Goal: Task Accomplishment & Management: Complete application form

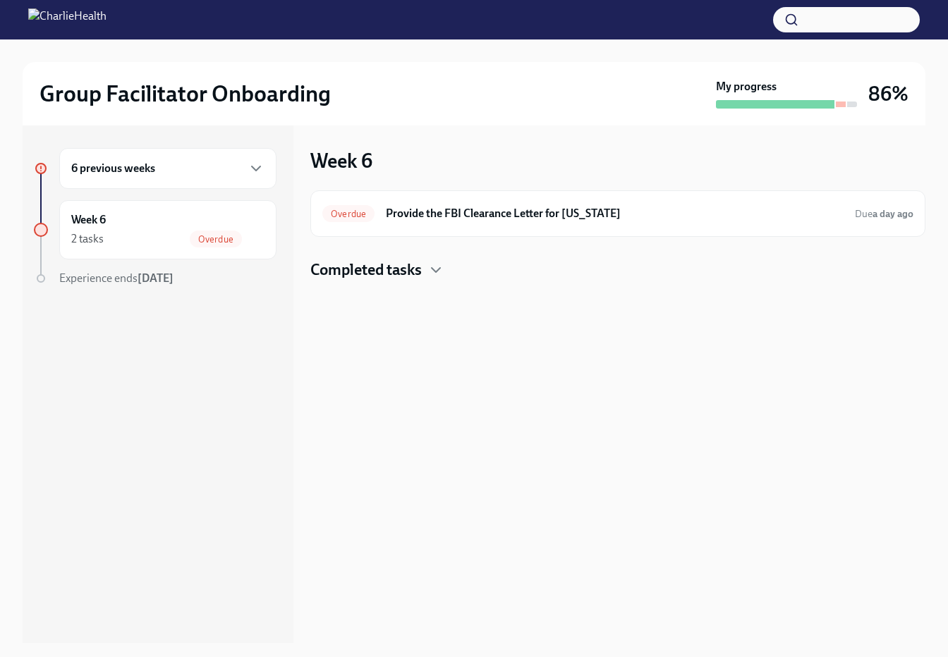
scroll to position [25, 0]
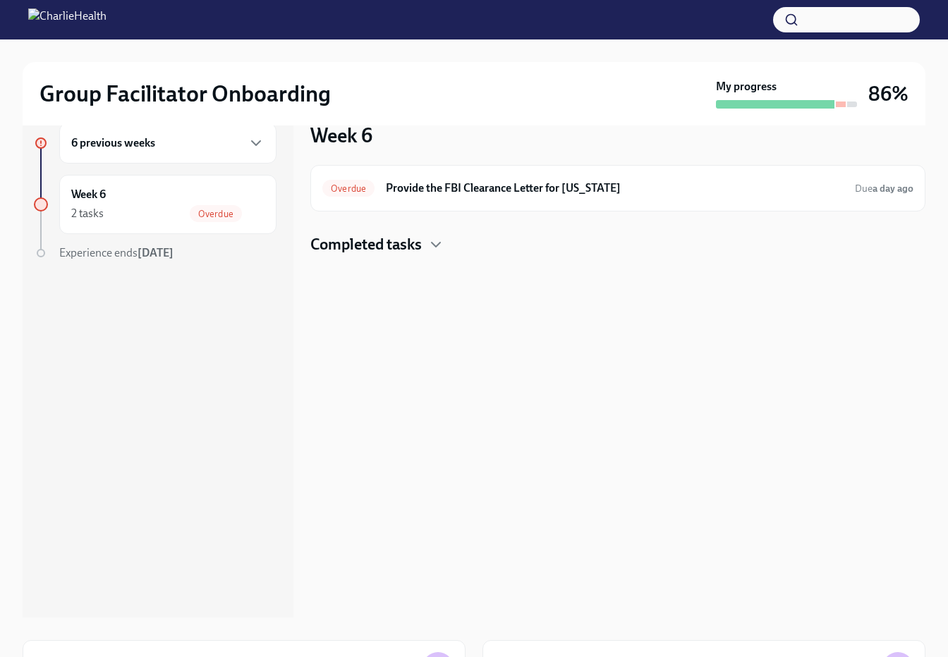
click at [181, 132] on div "6 previous weeks" at bounding box center [167, 143] width 217 height 41
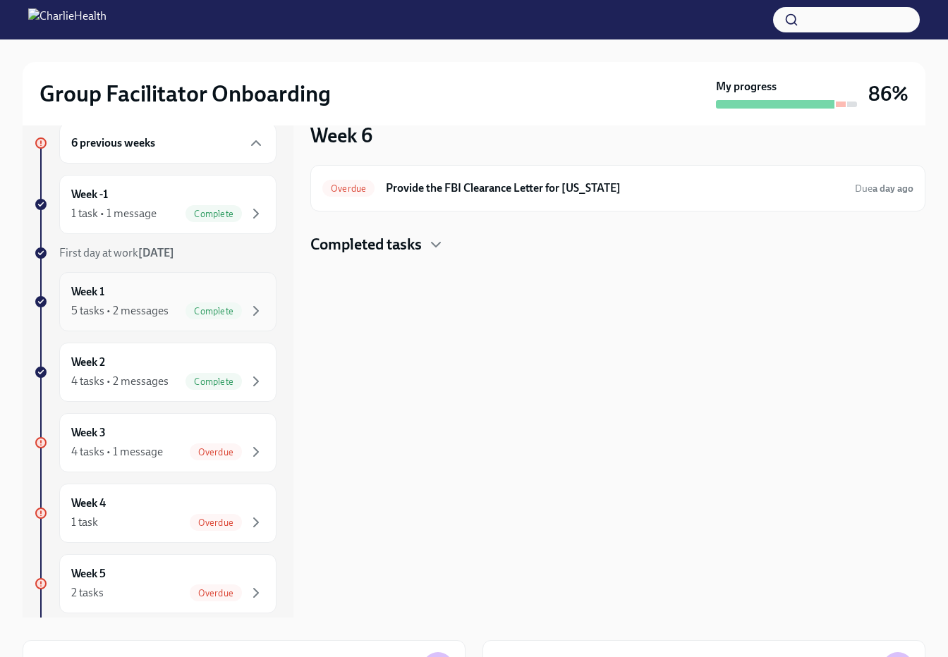
scroll to position [0, 0]
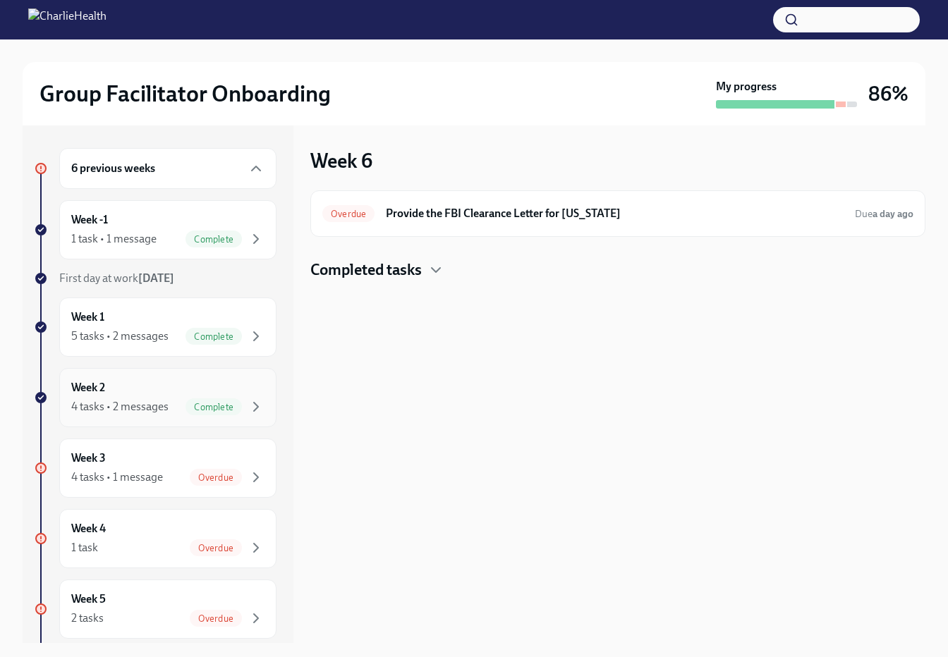
click at [184, 401] on div "4 tasks • 2 messages Complete" at bounding box center [167, 407] width 193 height 17
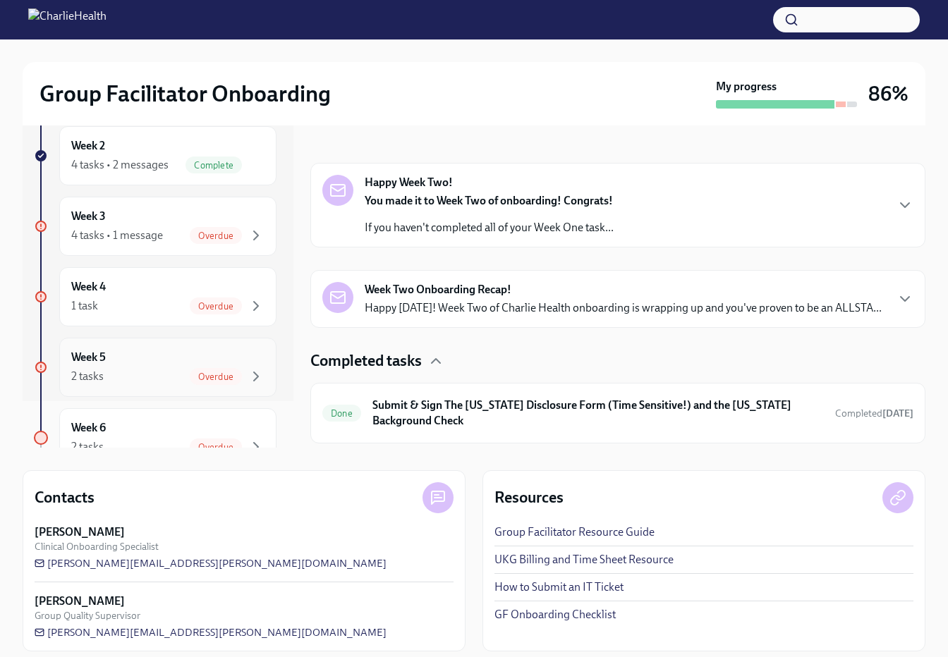
scroll to position [43, 0]
click at [178, 233] on div "4 tasks • 1 message Overdue" at bounding box center [167, 239] width 193 height 17
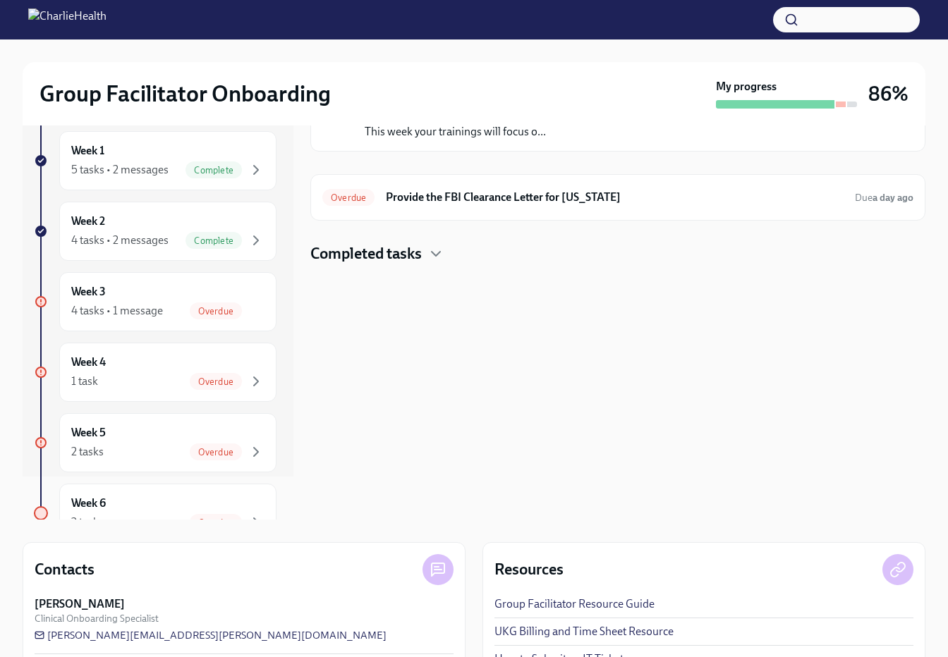
scroll to position [111, 0]
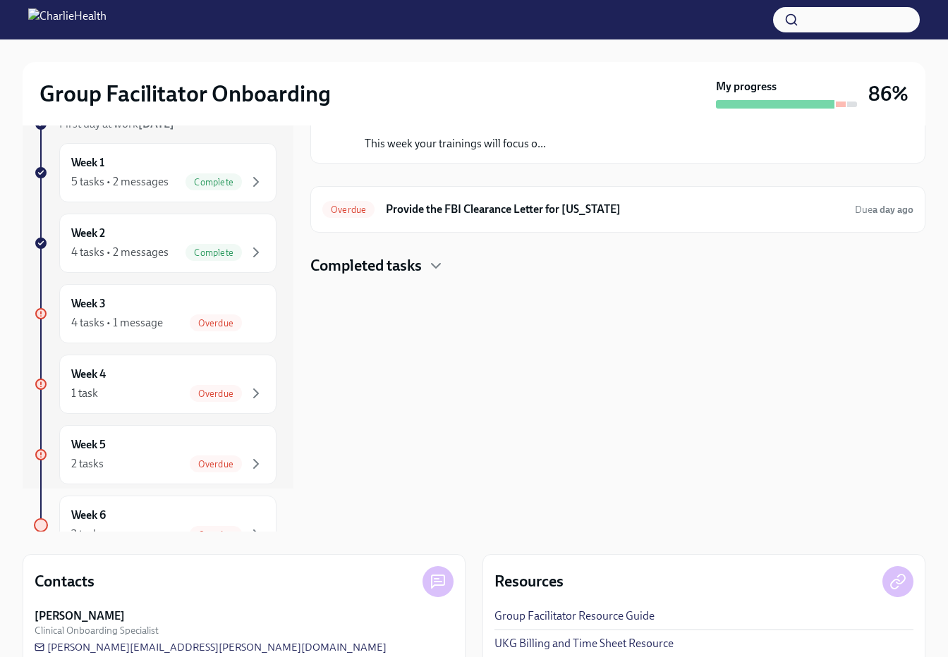
click at [410, 269] on h4 "Completed tasks" at bounding box center [365, 265] width 111 height 21
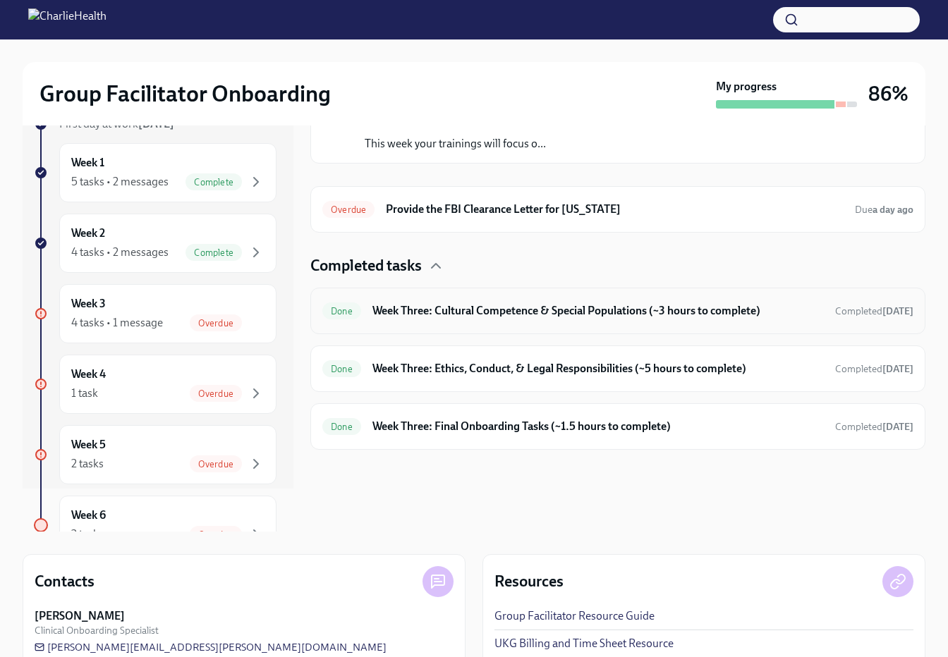
click at [456, 305] on h6 "Week Three: Cultural Competence & Special Populations (~3 hours to complete)" at bounding box center [597, 311] width 451 height 16
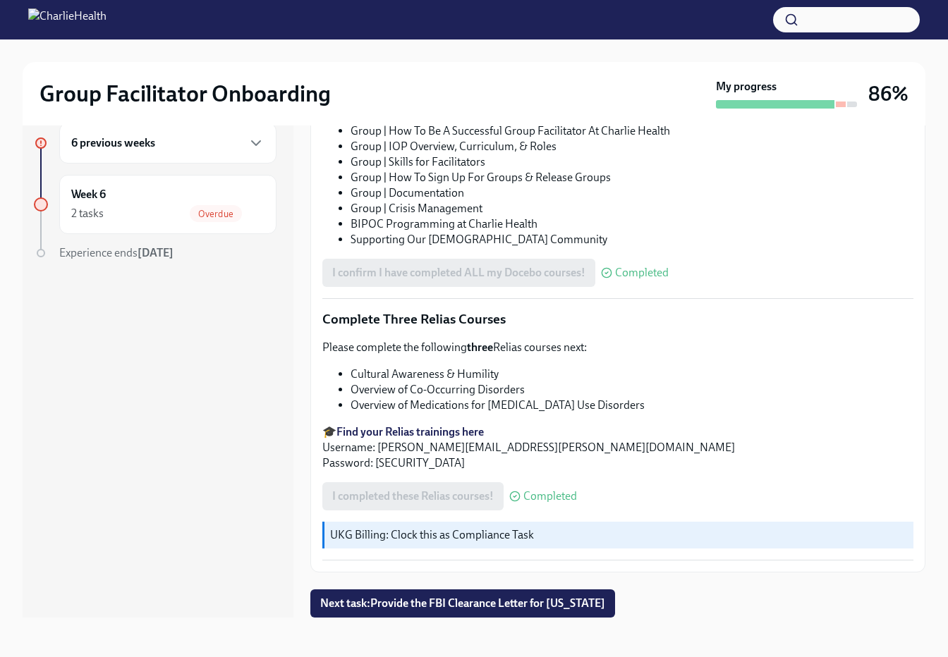
scroll to position [25, 0]
click at [411, 600] on span "Next task : Provide the FBI Clearance Letter for [US_STATE]" at bounding box center [462, 604] width 285 height 14
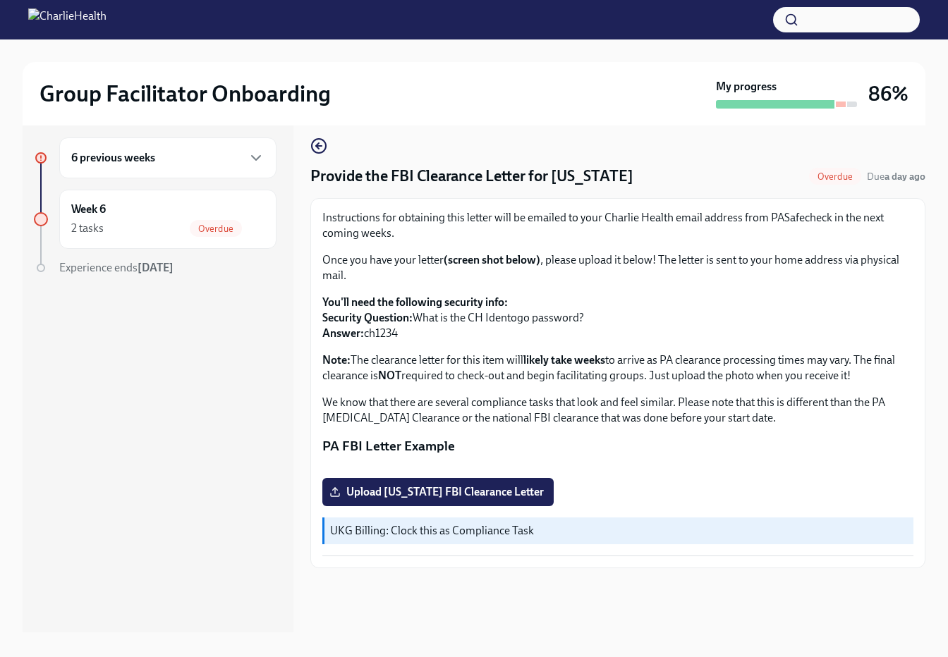
scroll to position [8, 0]
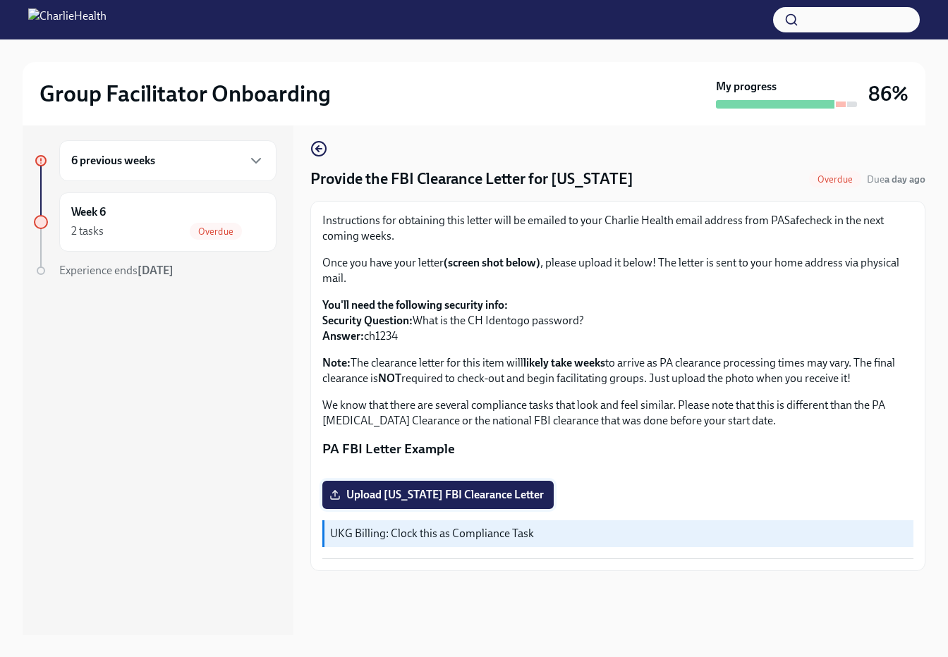
click at [453, 502] on span "Upload Pennsylvania FBI Clearance Letter" at bounding box center [438, 495] width 212 height 14
click at [0, 0] on input "Upload Pennsylvania FBI Clearance Letter" at bounding box center [0, 0] width 0 height 0
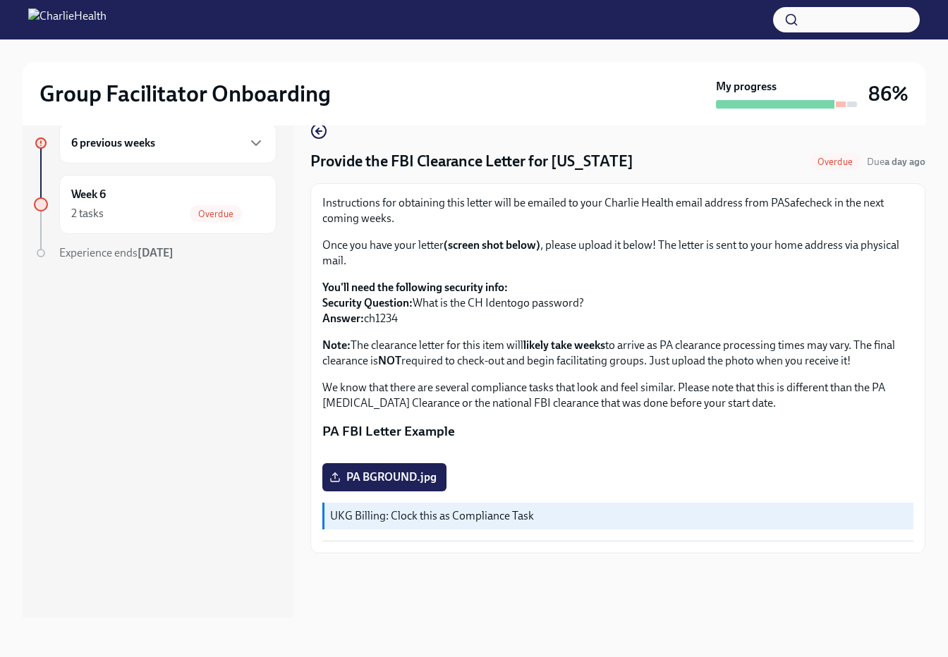
scroll to position [133, 0]
click at [256, 133] on div "6 previous weeks" at bounding box center [167, 143] width 217 height 41
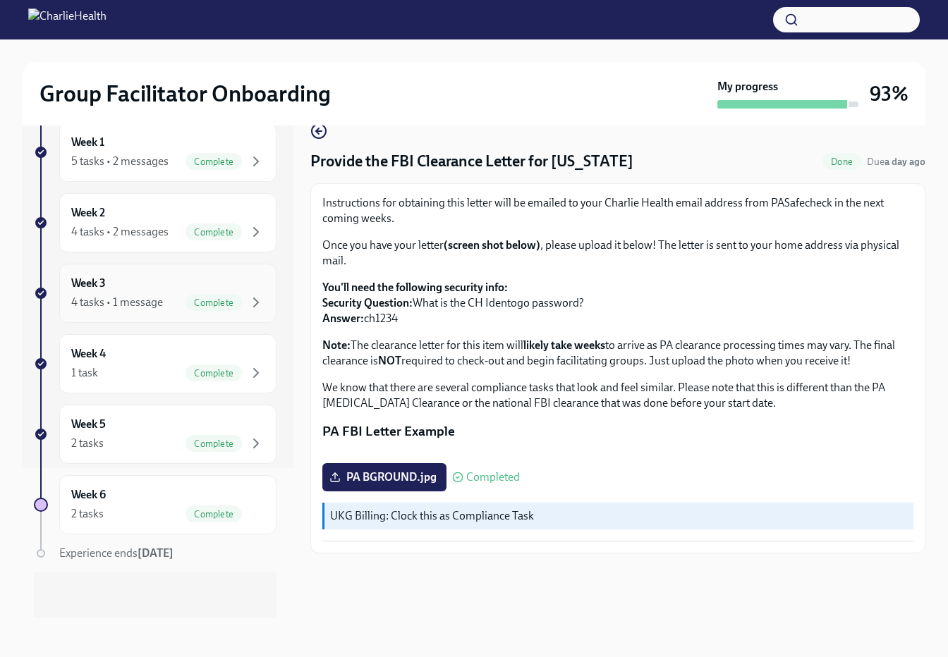
scroll to position [0, 0]
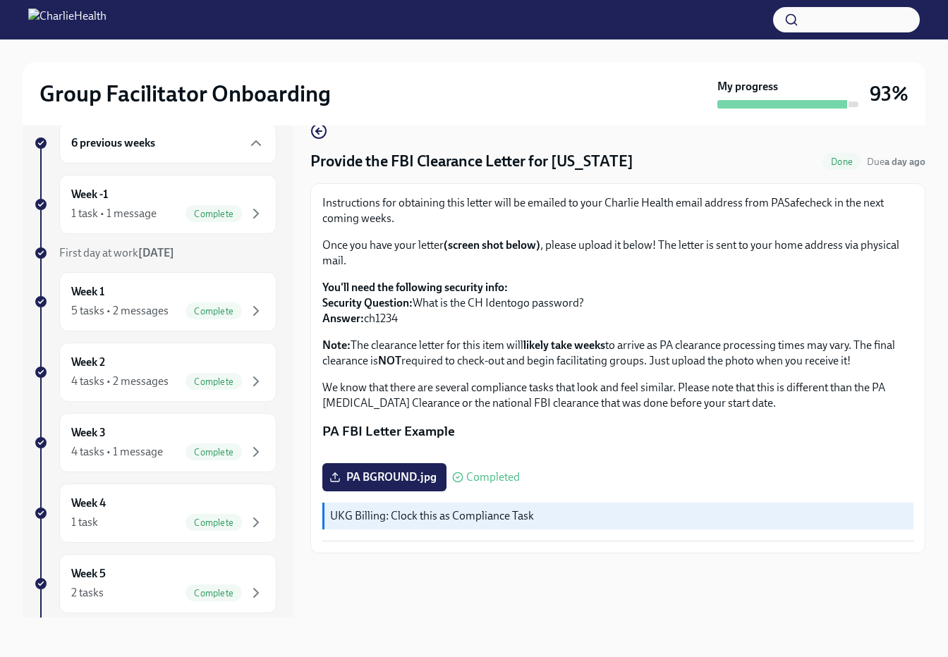
click at [241, 146] on div "6 previous weeks" at bounding box center [167, 143] width 193 height 17
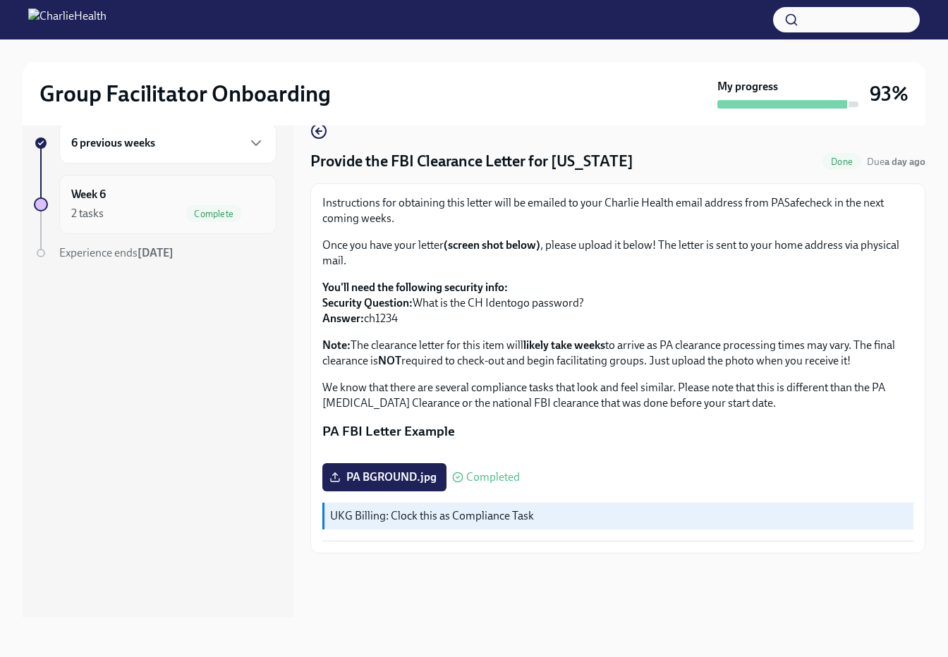
click at [241, 210] on span "Complete" at bounding box center [214, 214] width 56 height 11
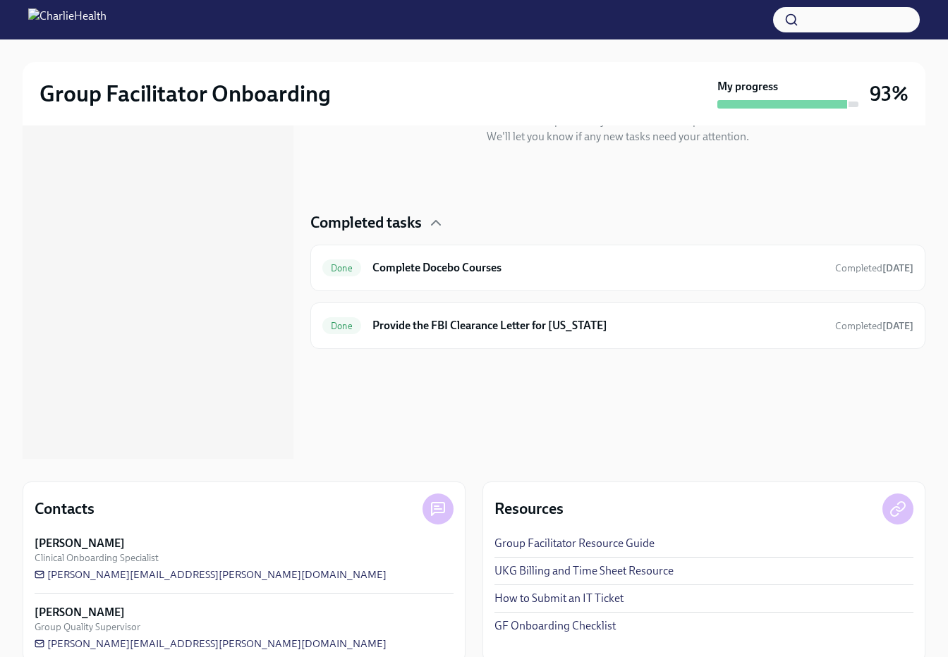
scroll to position [207, 0]
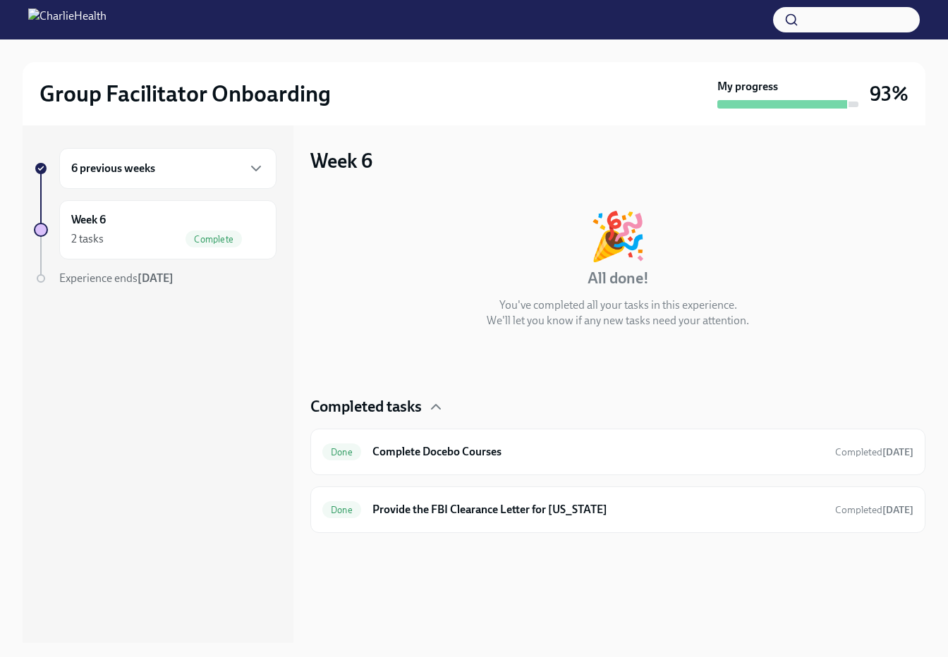
click at [170, 291] on div "6 previous weeks Week 6 2 tasks Complete Experience ends [DATE]" at bounding box center [155, 245] width 243 height 195
click at [258, 170] on icon "button" at bounding box center [256, 168] width 17 height 17
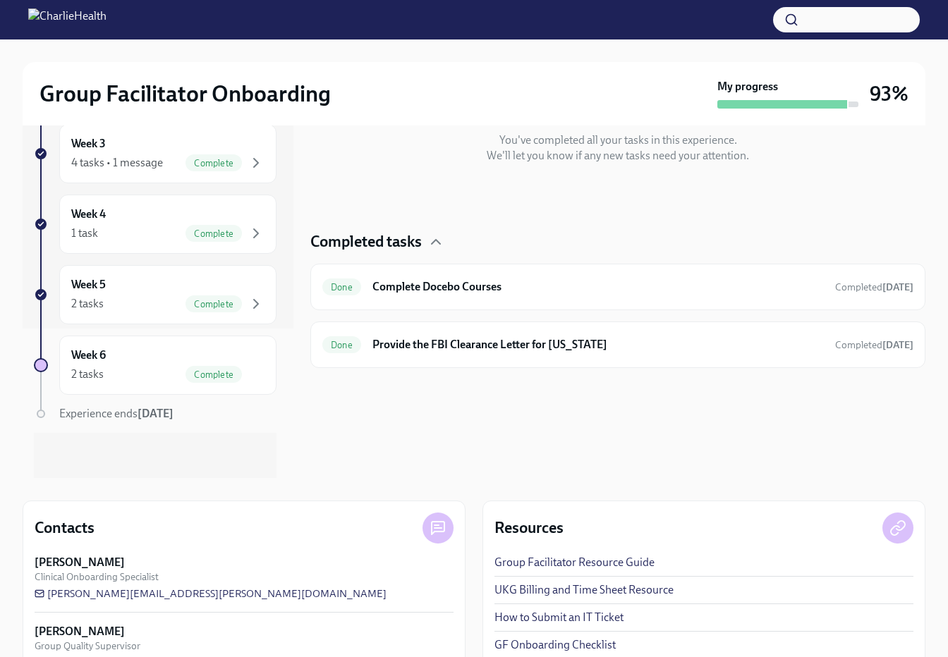
scroll to position [65, 0]
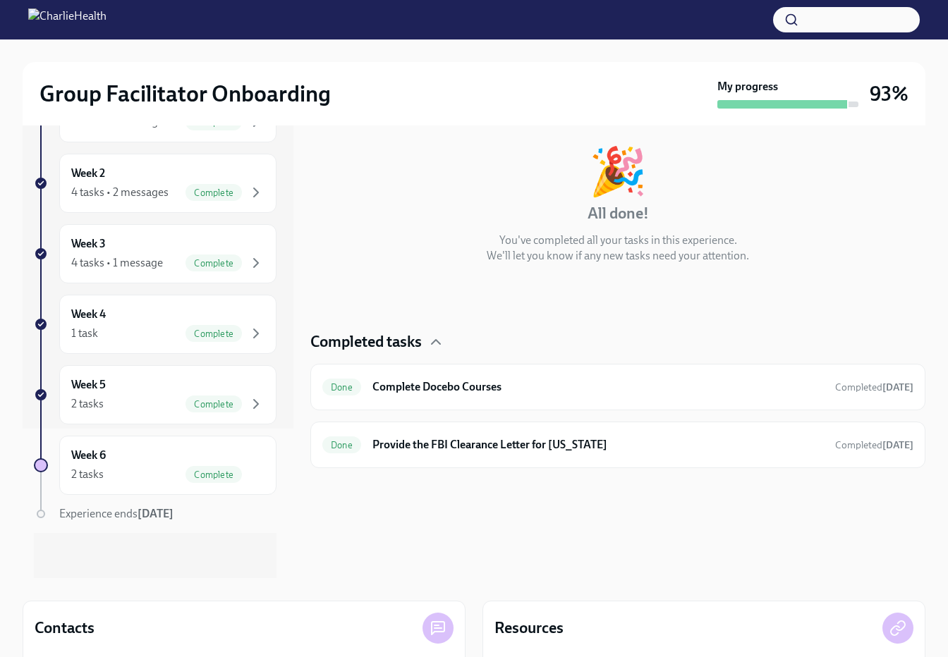
click at [830, 104] on div at bounding box center [782, 104] width 130 height 8
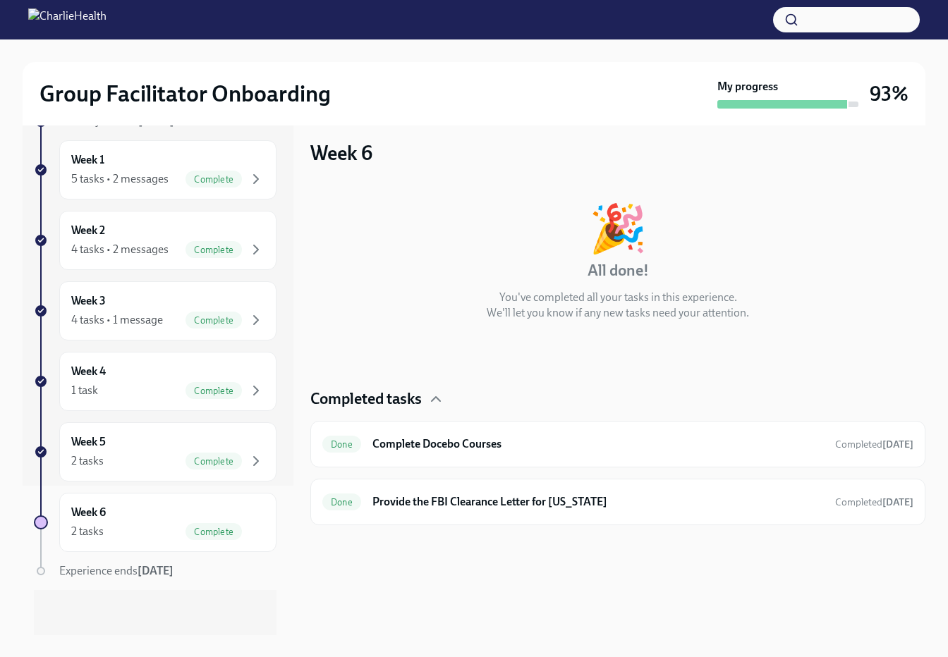
scroll to position [0, 0]
